Goal: Navigation & Orientation: Find specific page/section

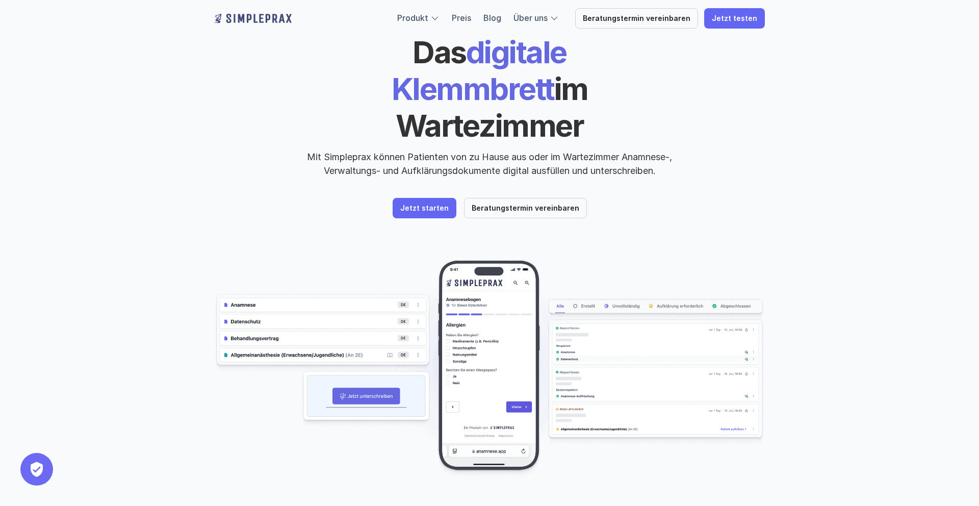
scroll to position [54, 0]
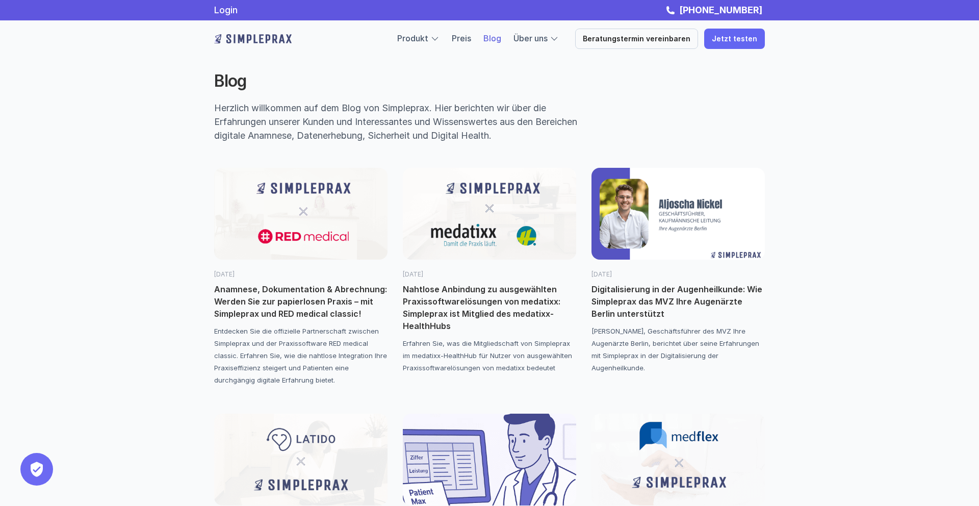
click at [299, 195] on img at bounding box center [300, 214] width 173 height 92
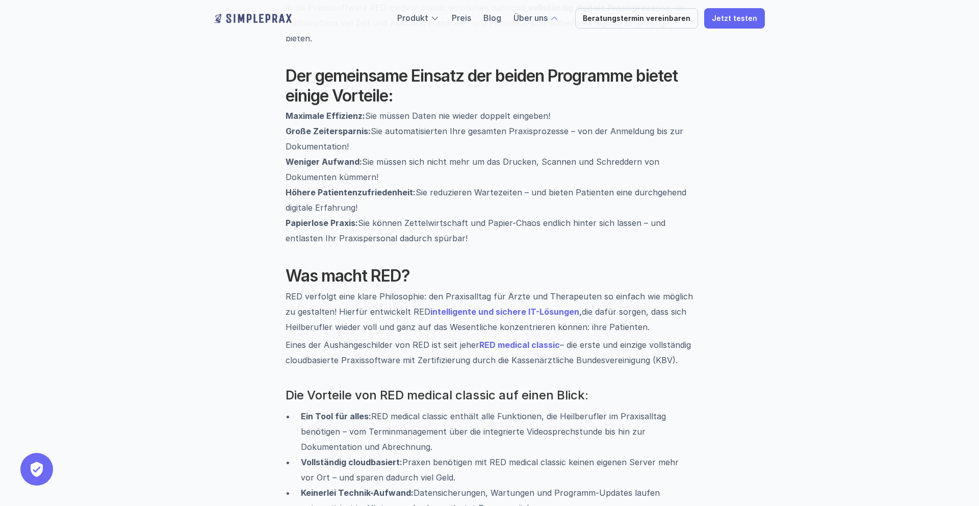
scroll to position [482, 0]
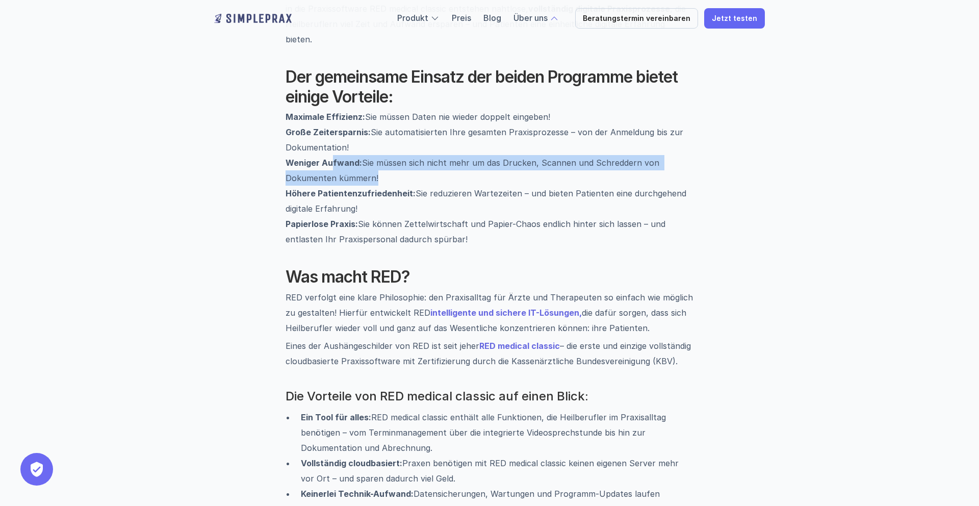
drag, startPoint x: 373, startPoint y: 162, endPoint x: 359, endPoint y: 148, distance: 19.5
click at [333, 154] on p "Maximale Effizienz: Sie müssen Daten nie wieder doppelt eingeben! Große Zeiters…" at bounding box center [490, 178] width 408 height 138
click at [406, 163] on p "Maximale Effizienz: Sie müssen Daten nie wieder doppelt eingeben! Große Zeiters…" at bounding box center [490, 178] width 408 height 138
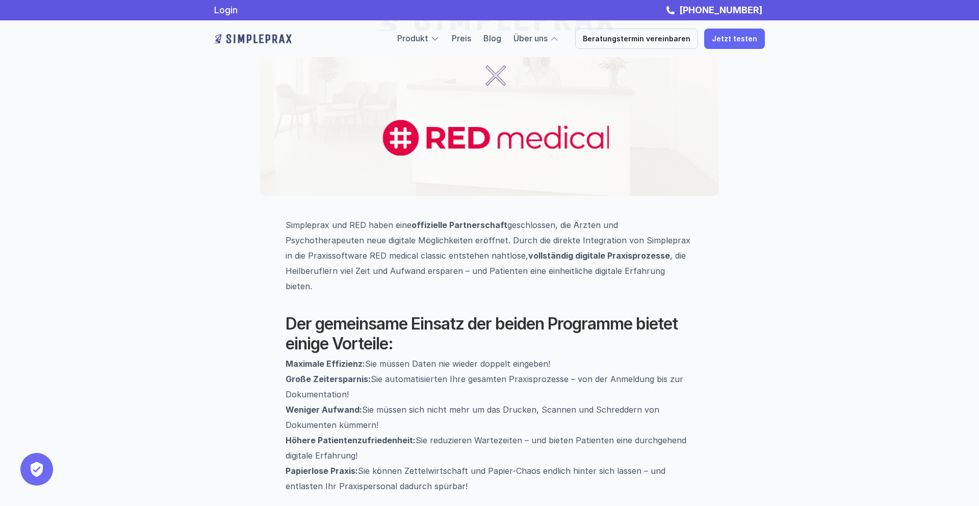
scroll to position [0, 0]
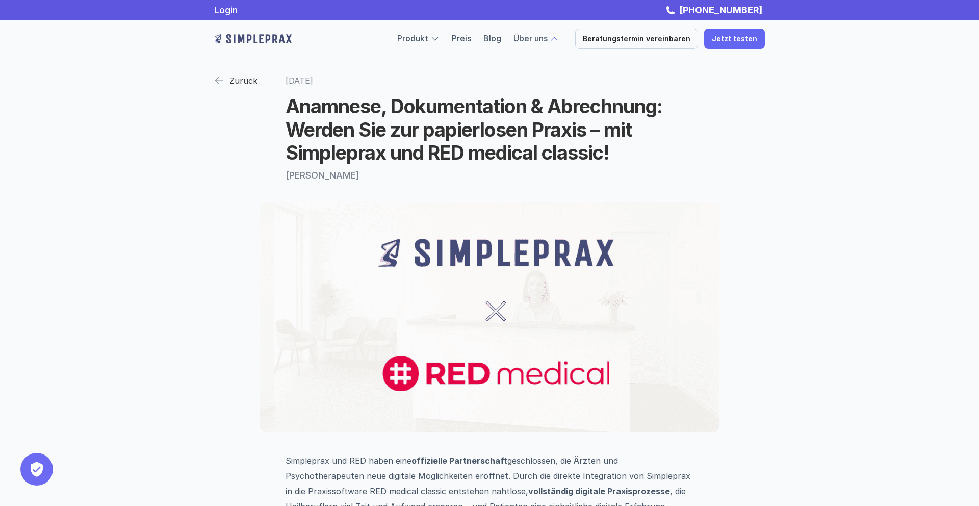
click at [226, 83] on link "Zurück" at bounding box center [235, 80] width 43 height 18
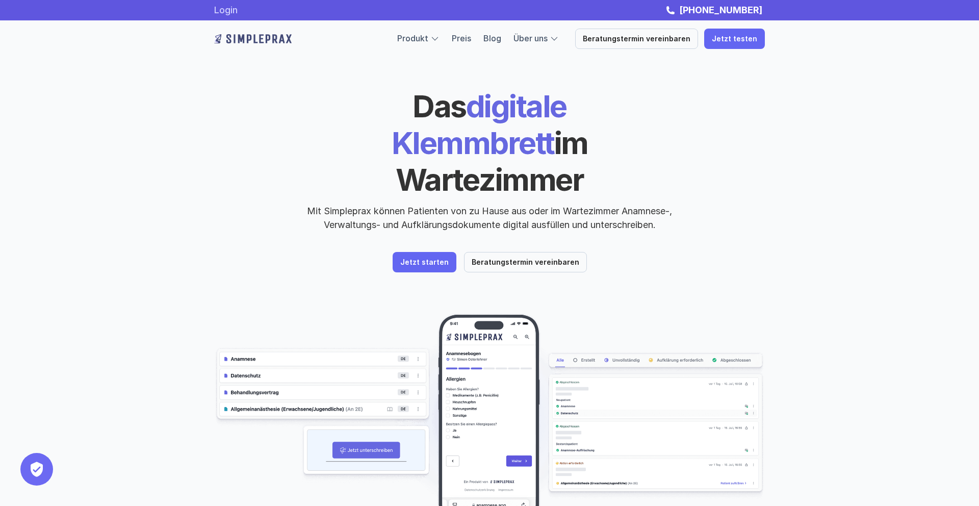
click at [227, 12] on link "Login" at bounding box center [225, 10] width 23 height 11
click at [219, 14] on link "Login" at bounding box center [225, 10] width 23 height 11
